Goal: Transaction & Acquisition: Book appointment/travel/reservation

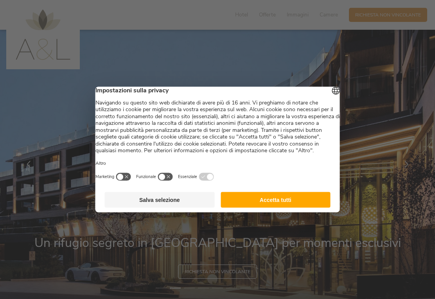
click at [192, 206] on button "Salva selezione" at bounding box center [160, 200] width 110 height 16
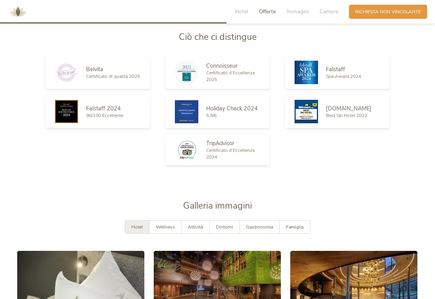
scroll to position [1025, 0]
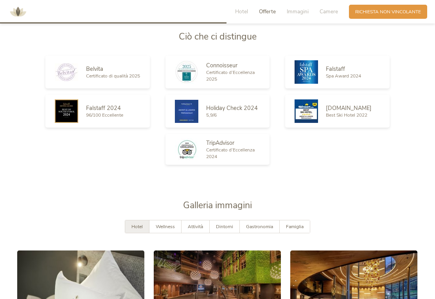
click at [168, 230] on span "Wellness" at bounding box center [165, 226] width 19 height 6
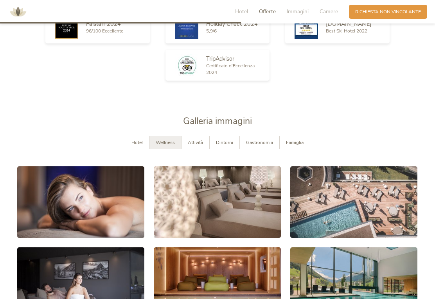
scroll to position [1132, 0]
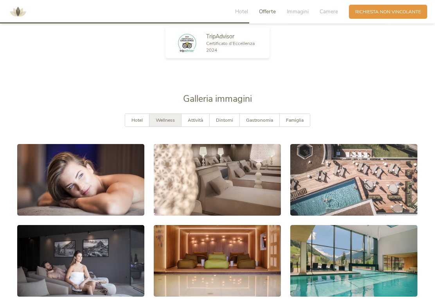
click at [109, 191] on link at bounding box center [80, 180] width 127 height 72
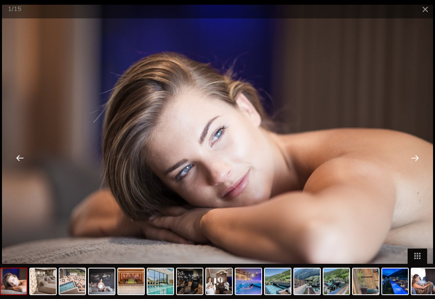
click at [415, 166] on div at bounding box center [415, 158] width 24 height 24
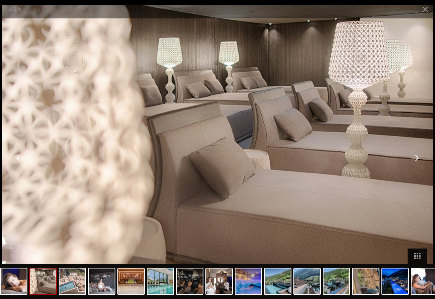
click at [413, 167] on div at bounding box center [415, 158] width 24 height 24
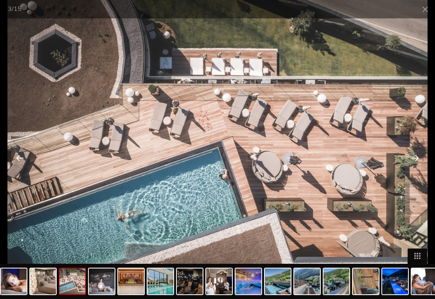
click at [413, 167] on div at bounding box center [415, 158] width 24 height 24
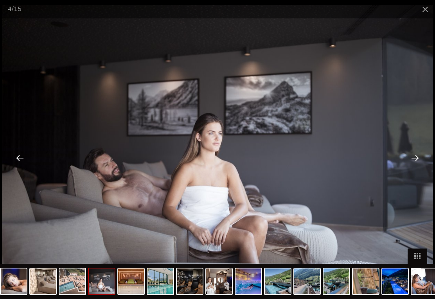
click at [416, 167] on div at bounding box center [415, 158] width 24 height 24
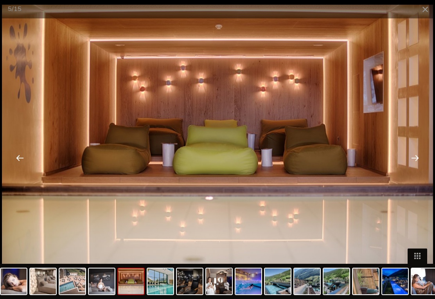
click at [420, 165] on div at bounding box center [415, 158] width 24 height 24
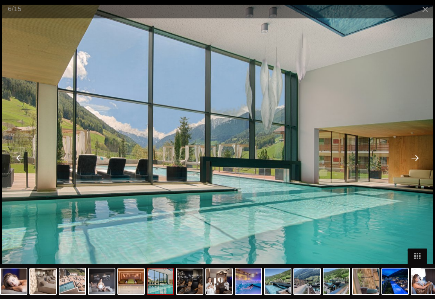
click at [416, 165] on div at bounding box center [415, 158] width 24 height 24
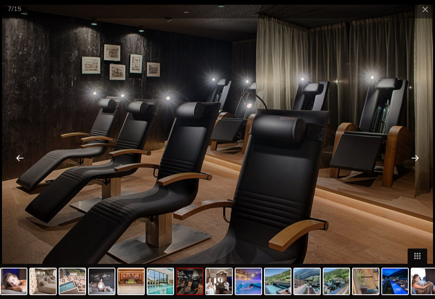
click at [415, 164] on div at bounding box center [415, 158] width 24 height 24
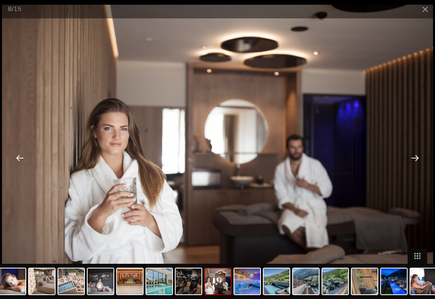
click at [417, 164] on div at bounding box center [415, 158] width 24 height 24
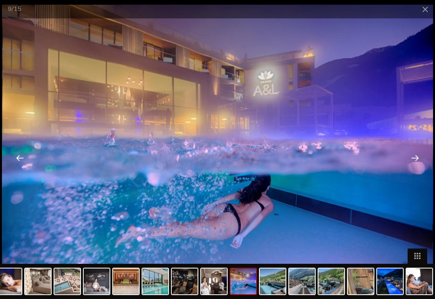
click at [415, 165] on div at bounding box center [415, 158] width 24 height 24
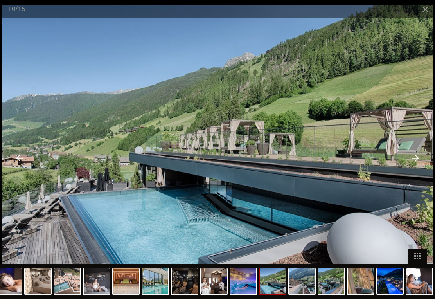
click at [422, 162] on div at bounding box center [415, 158] width 24 height 24
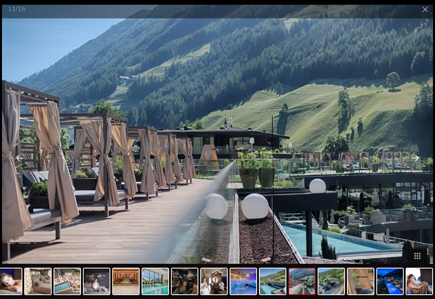
click at [420, 164] on div at bounding box center [415, 158] width 24 height 24
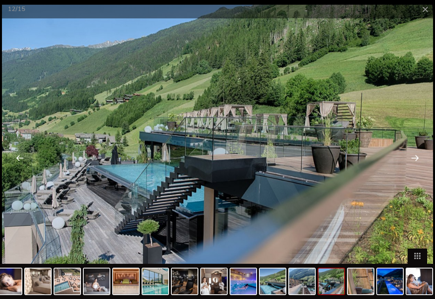
click at [416, 165] on div at bounding box center [415, 158] width 24 height 24
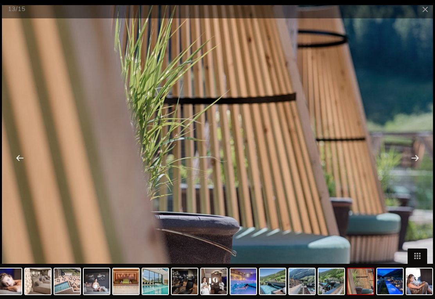
click at [417, 165] on div at bounding box center [415, 158] width 24 height 24
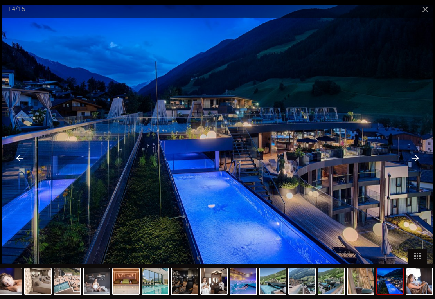
click at [417, 165] on div at bounding box center [415, 158] width 24 height 24
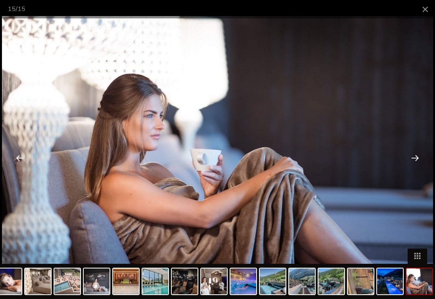
click at [417, 165] on div at bounding box center [415, 158] width 24 height 24
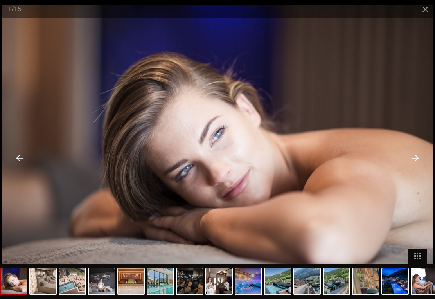
click at [418, 165] on div at bounding box center [415, 158] width 24 height 24
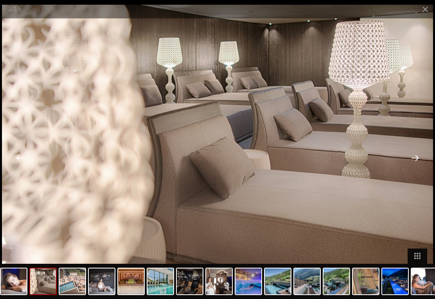
click at [425, 164] on div at bounding box center [415, 158] width 24 height 24
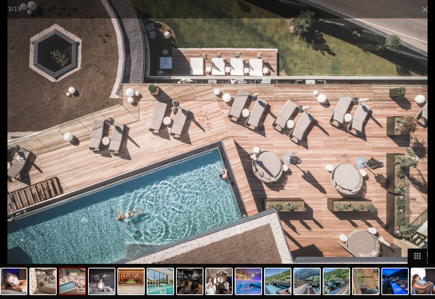
click at [416, 12] on span at bounding box center [425, 9] width 20 height 18
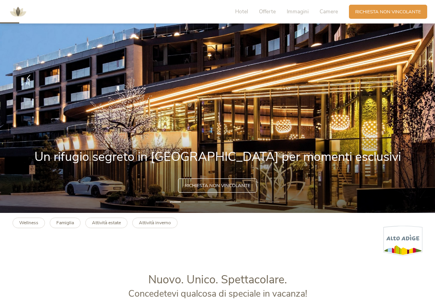
scroll to position [0, 0]
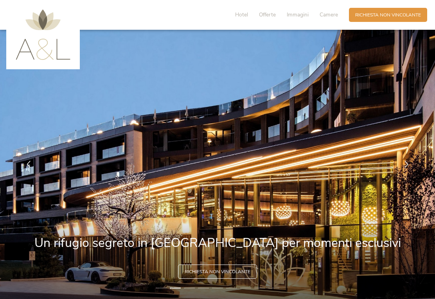
click at [252, 230] on img at bounding box center [217, 164] width 435 height 269
